Goal: Navigation & Orientation: Find specific page/section

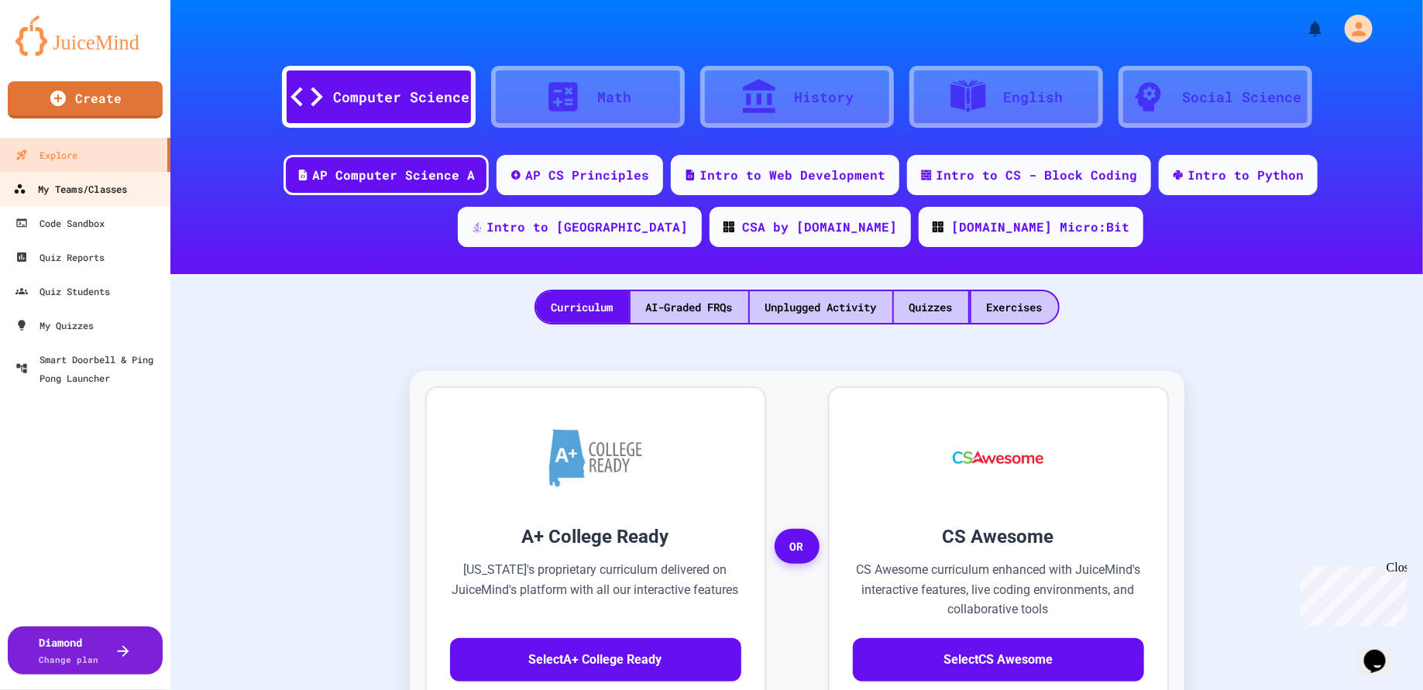
click at [136, 187] on link "My Teams/Classes" at bounding box center [86, 188] width 176 height 35
